Goal: Transaction & Acquisition: Purchase product/service

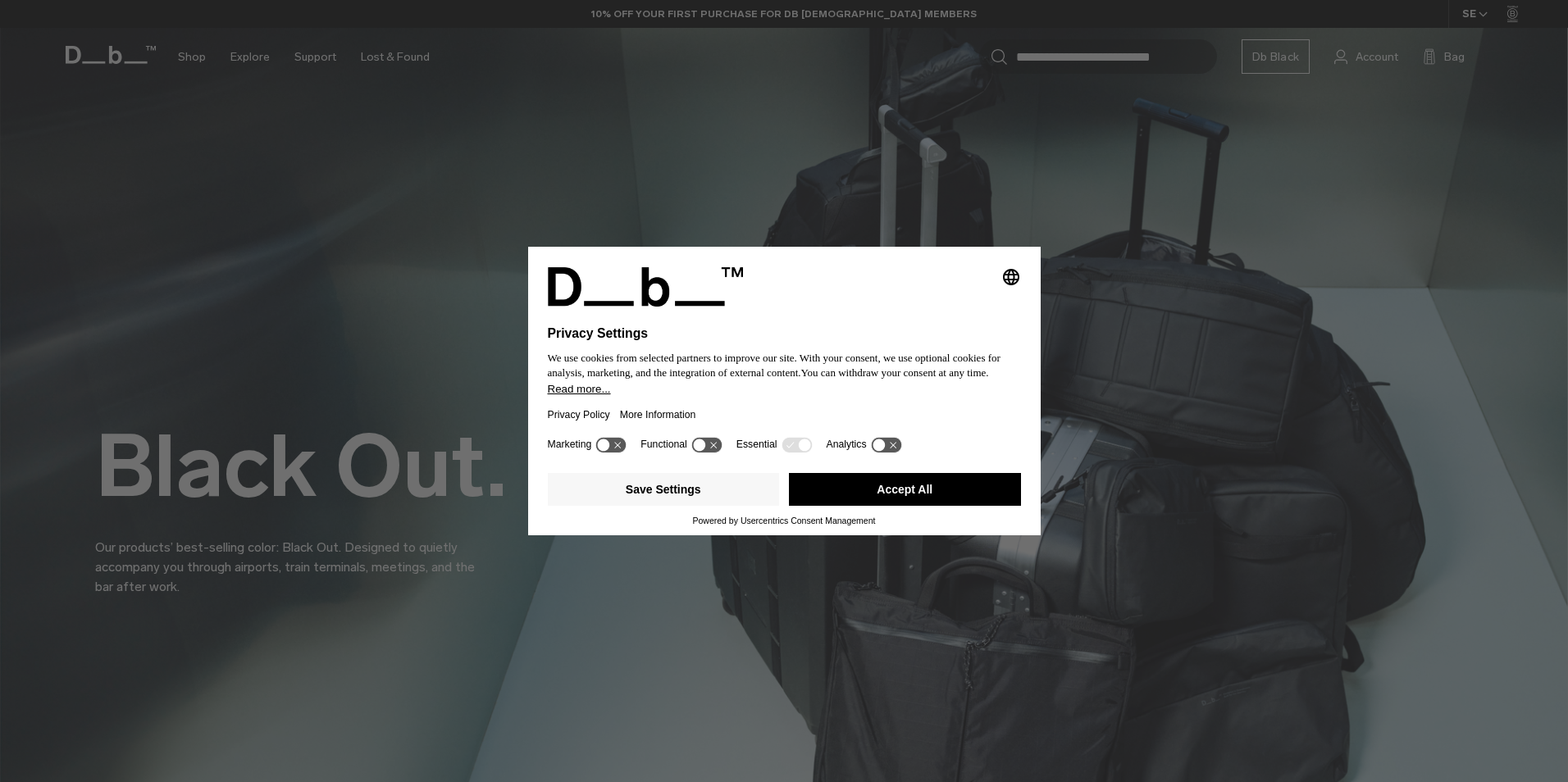
click at [878, 484] on button "Accept All" at bounding box center [905, 490] width 232 height 33
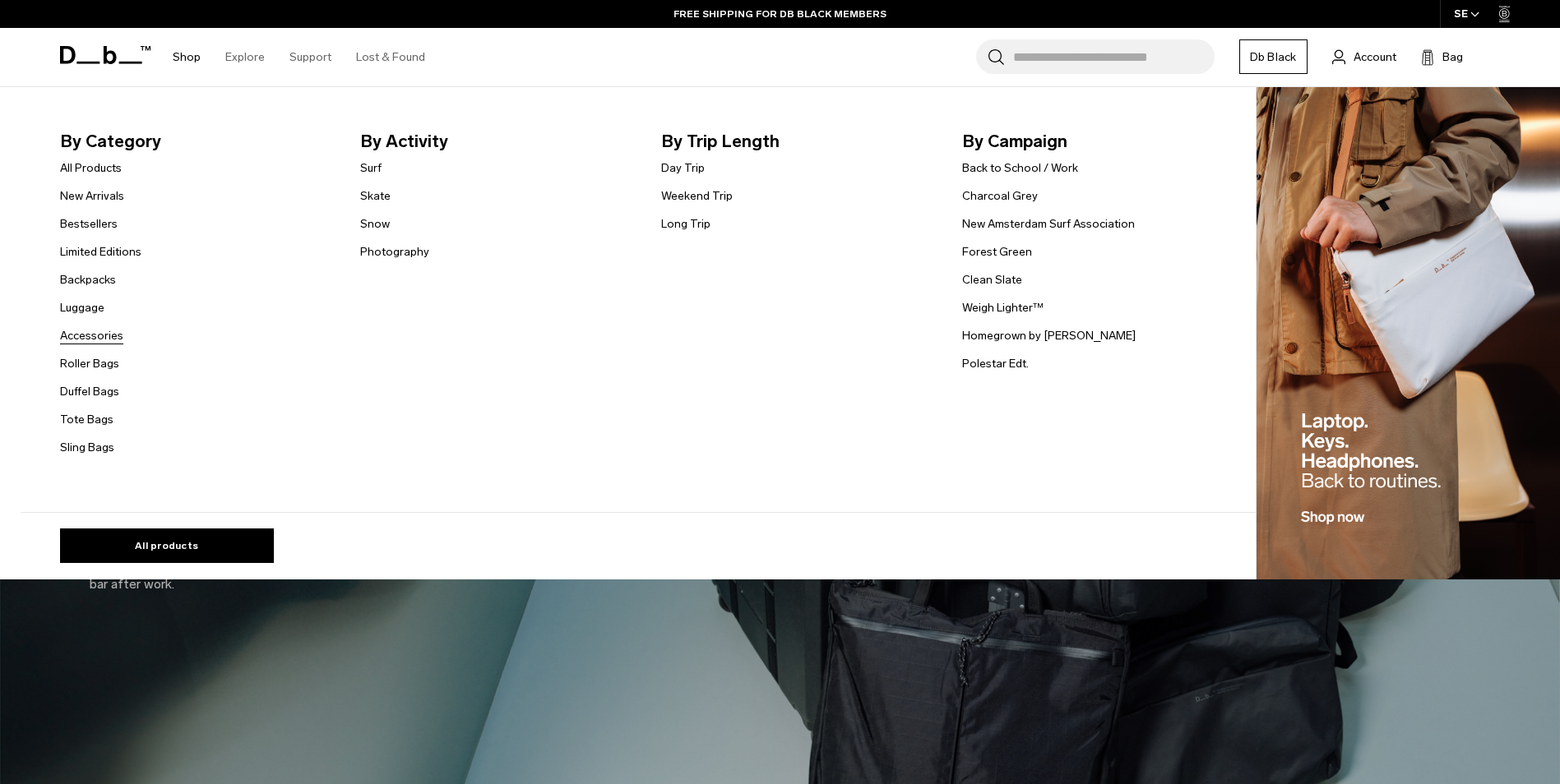
click at [112, 334] on link "Accessories" at bounding box center [92, 336] width 64 height 17
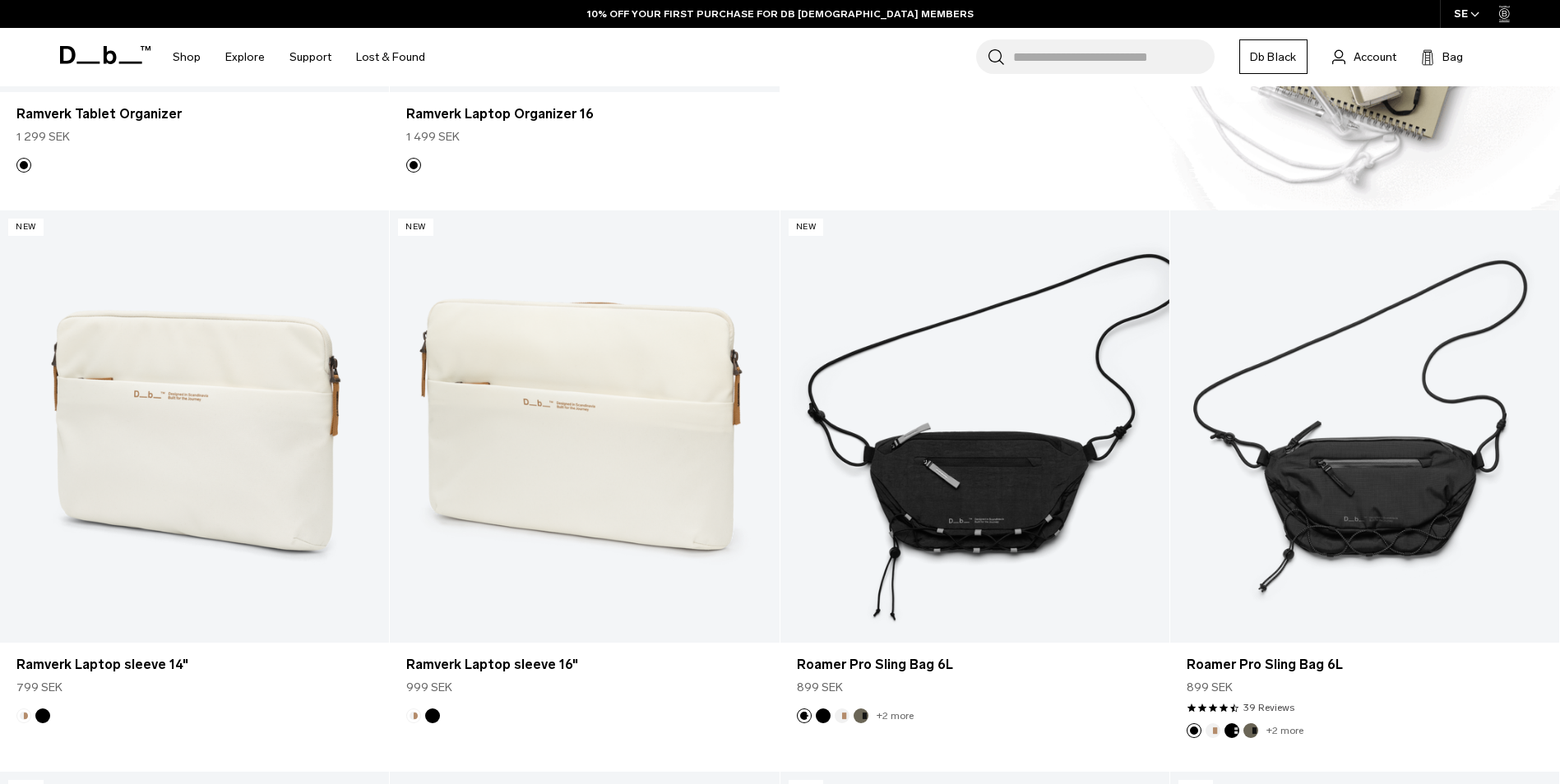
scroll to position [1954, 0]
